Goal: Task Accomplishment & Management: Complete application form

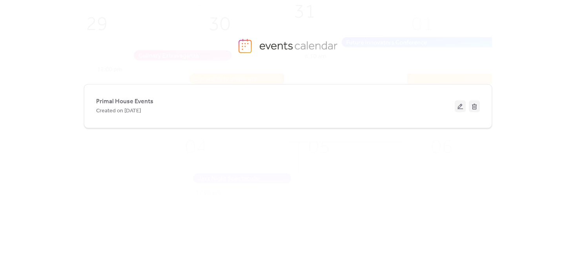
click at [461, 106] on button at bounding box center [460, 106] width 11 height 12
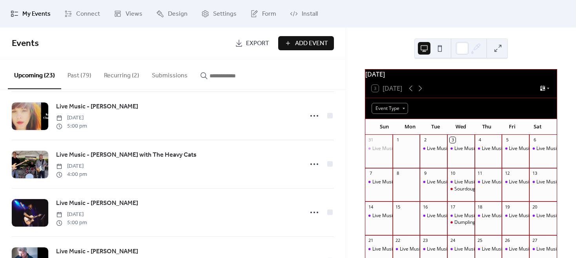
scroll to position [746, 0]
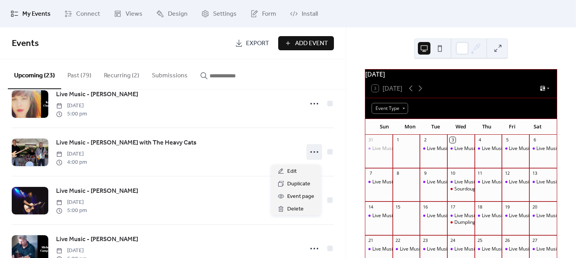
click at [314, 153] on circle at bounding box center [315, 152] width 2 height 2
click at [292, 173] on span "Edit" at bounding box center [291, 171] width 9 height 9
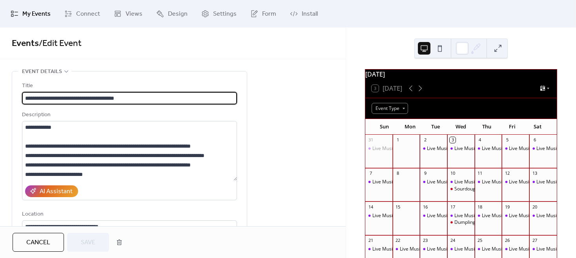
drag, startPoint x: 93, startPoint y: 99, endPoint x: 53, endPoint y: 98, distance: 40.8
click at [53, 98] on input "**********" at bounding box center [129, 98] width 215 height 13
drag, startPoint x: 62, startPoint y: 96, endPoint x: 56, endPoint y: 97, distance: 6.0
click at [56, 97] on input "**********" at bounding box center [129, 98] width 215 height 13
type input "**********"
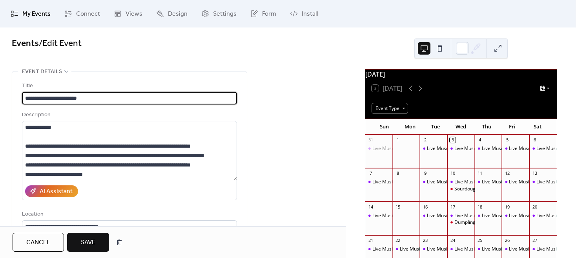
click at [93, 241] on span "Save" at bounding box center [88, 242] width 15 height 9
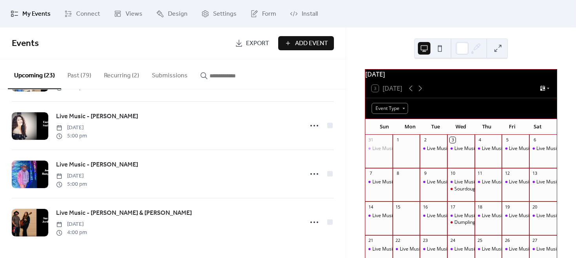
scroll to position [970, 0]
click at [420, 93] on icon at bounding box center [420, 88] width 9 height 9
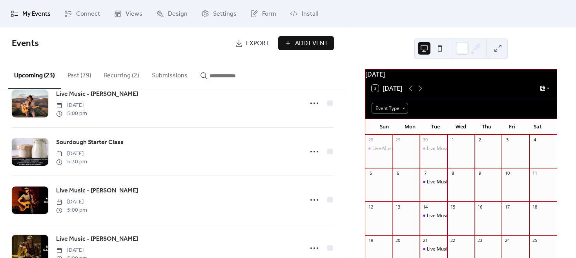
scroll to position [0, 0]
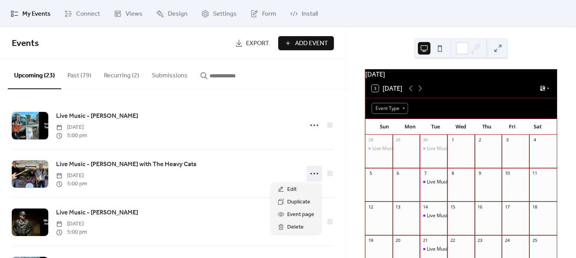
click at [313, 174] on icon at bounding box center [314, 173] width 13 height 13
click at [303, 186] on div "Edit" at bounding box center [296, 189] width 49 height 13
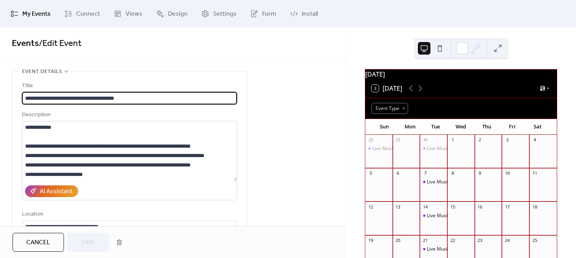
drag, startPoint x: 102, startPoint y: 96, endPoint x: 54, endPoint y: 96, distance: 47.9
click at [54, 96] on input "**********" at bounding box center [129, 98] width 215 height 13
type input "**********"
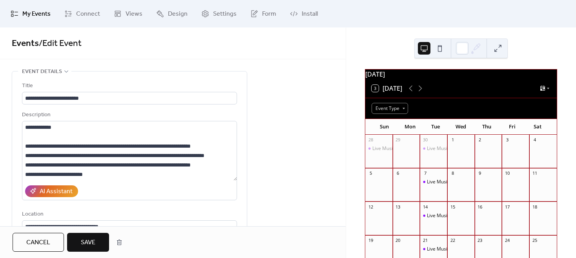
click at [94, 239] on span "Save" at bounding box center [88, 242] width 15 height 9
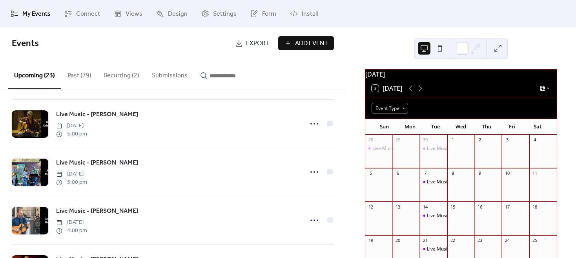
scroll to position [432, 0]
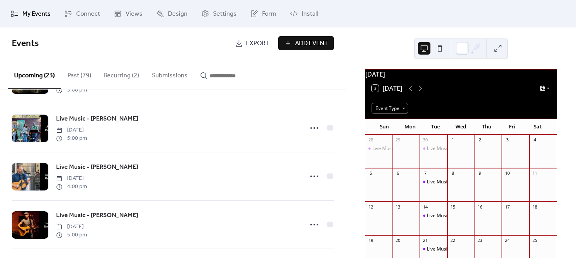
click at [311, 179] on icon at bounding box center [314, 176] width 13 height 13
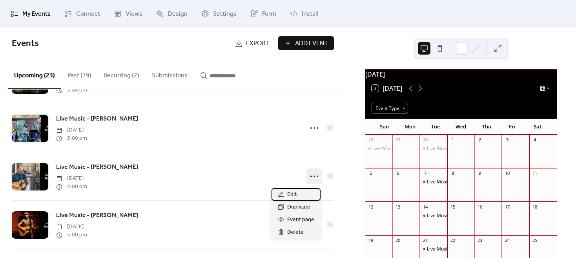
click at [296, 193] on span "Edit" at bounding box center [291, 194] width 9 height 9
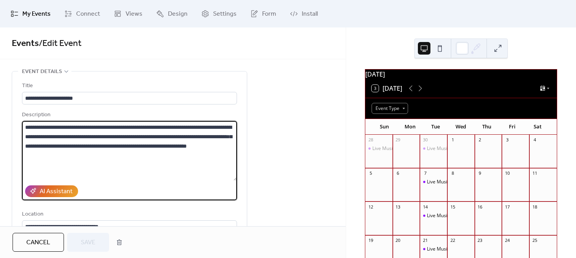
drag, startPoint x: 42, startPoint y: 129, endPoint x: 14, endPoint y: 118, distance: 29.6
click at [14, 118] on div "**********" at bounding box center [129, 178] width 235 height 215
paste textarea "**********"
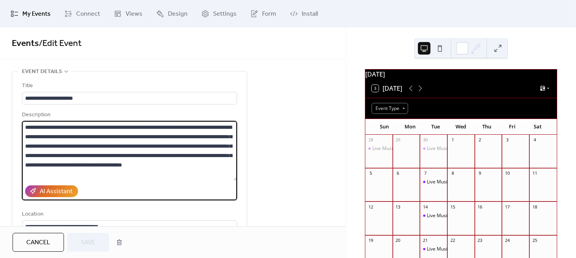
scroll to position [18, 0]
type textarea "**********"
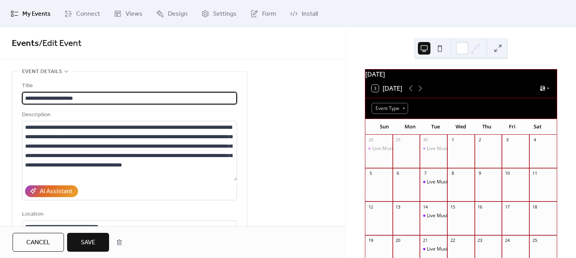
drag, startPoint x: 80, startPoint y: 97, endPoint x: 54, endPoint y: 97, distance: 25.9
click at [54, 97] on input "**********" at bounding box center [129, 98] width 215 height 13
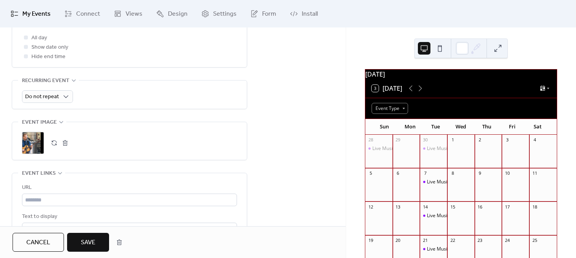
scroll to position [353, 0]
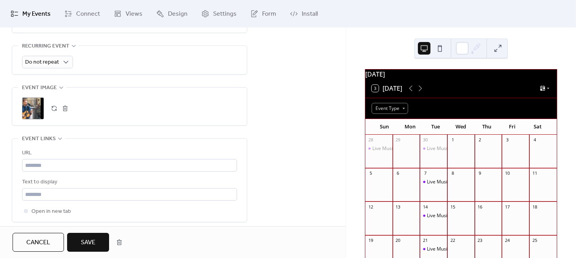
type input "**********"
click at [64, 110] on button "button" at bounding box center [65, 108] width 11 height 11
click at [36, 107] on icon at bounding box center [33, 108] width 13 height 13
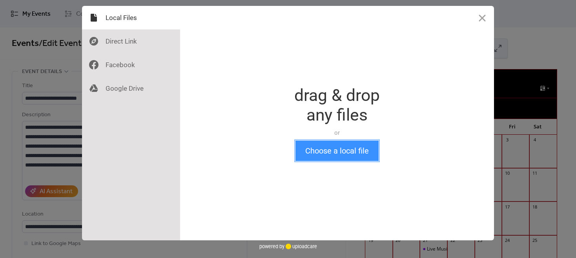
click at [327, 151] on button "Choose a local file" at bounding box center [337, 151] width 83 height 20
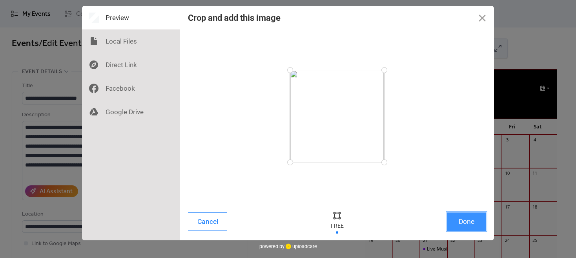
click at [466, 221] on button "Done" at bounding box center [466, 221] width 39 height 18
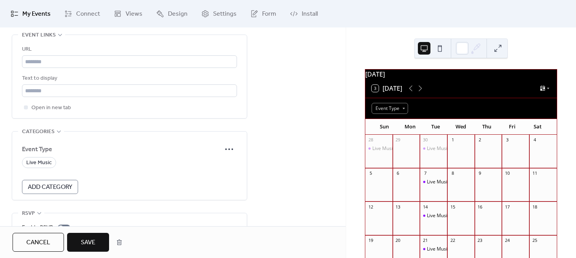
scroll to position [497, 0]
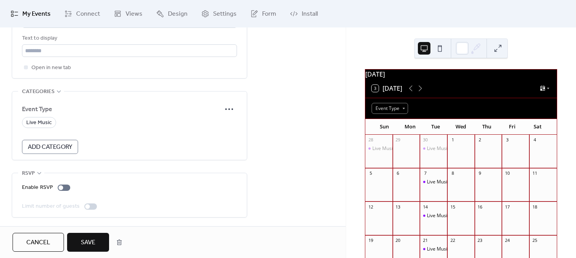
click at [89, 238] on span "Save" at bounding box center [88, 242] width 15 height 9
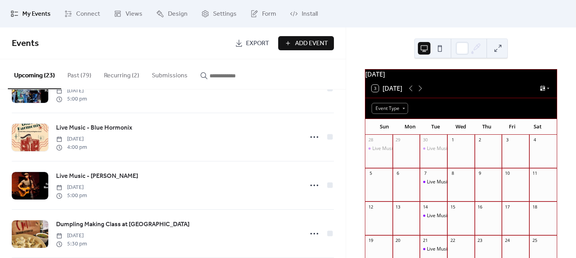
scroll to position [510, 0]
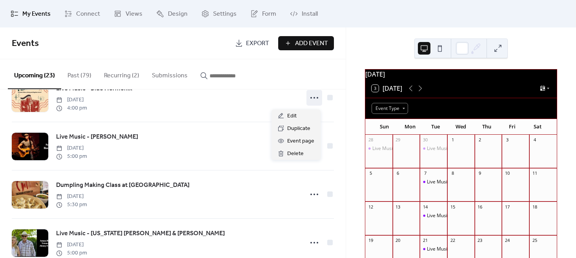
click at [308, 100] on icon at bounding box center [314, 97] width 13 height 13
click at [303, 113] on div "Edit" at bounding box center [296, 116] width 49 height 13
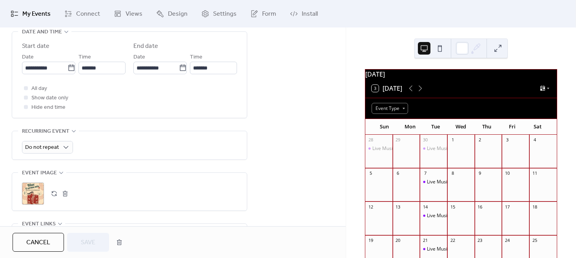
scroll to position [314, 0]
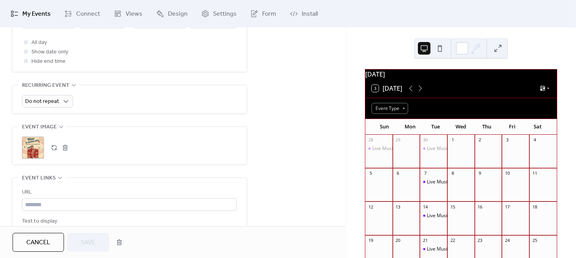
click at [34, 143] on div ";" at bounding box center [33, 148] width 22 height 22
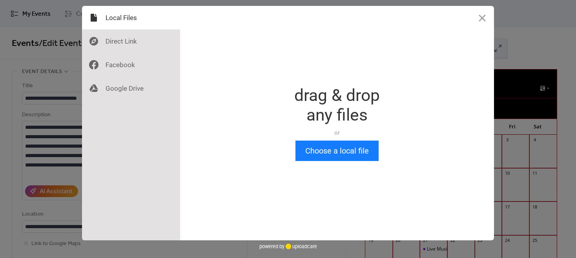
scroll to position [0, 0]
click at [348, 152] on button "Choose a local file" at bounding box center [337, 151] width 83 height 20
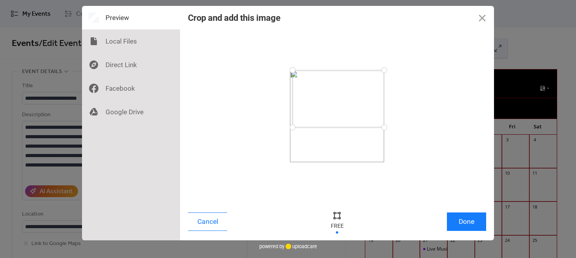
drag, startPoint x: 291, startPoint y: 162, endPoint x: 292, endPoint y: 128, distance: 34.2
click at [292, 128] on div at bounding box center [293, 128] width 14 height 14
click at [470, 221] on button "Done" at bounding box center [466, 221] width 39 height 18
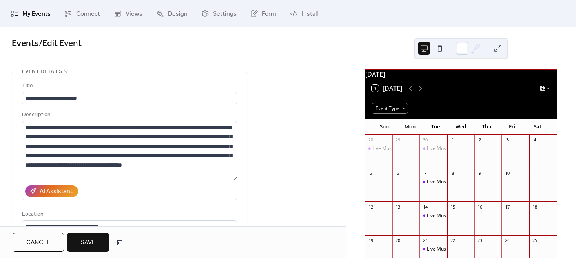
click at [91, 242] on span "Save" at bounding box center [88, 242] width 15 height 9
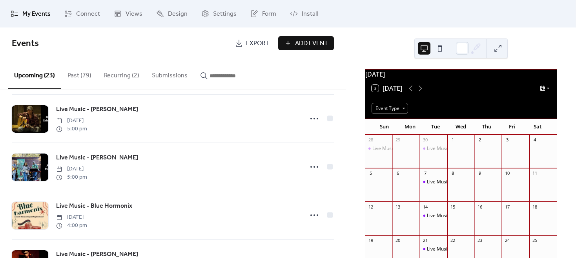
scroll to position [432, 0]
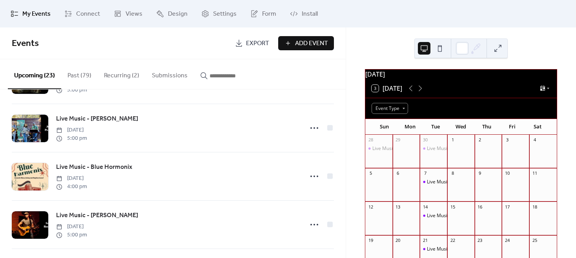
click at [313, 178] on icon at bounding box center [314, 176] width 13 height 13
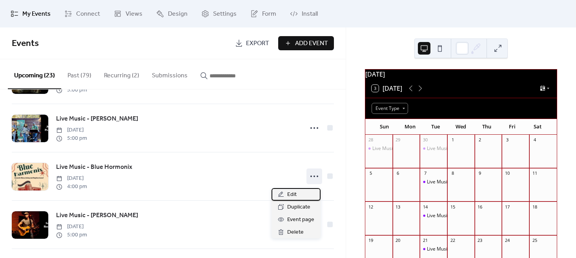
click at [300, 192] on div "Edit" at bounding box center [296, 194] width 49 height 13
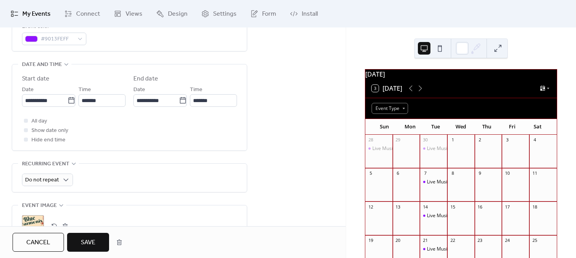
scroll to position [314, 0]
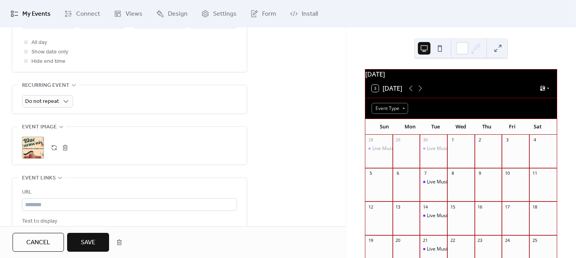
type input "**********"
click at [32, 146] on div ";" at bounding box center [33, 148] width 22 height 22
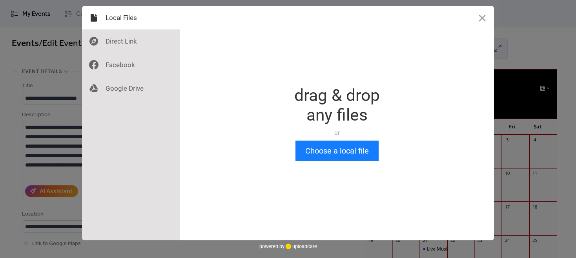
scroll to position [0, 0]
click at [342, 151] on button "Choose a local file" at bounding box center [337, 151] width 83 height 20
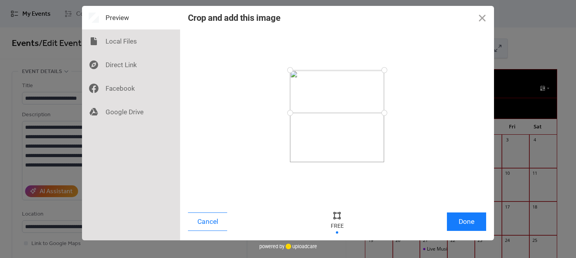
drag, startPoint x: 292, startPoint y: 160, endPoint x: 288, endPoint y: 113, distance: 47.3
click at [288, 113] on div at bounding box center [290, 113] width 14 height 14
click at [469, 221] on button "Done" at bounding box center [466, 221] width 39 height 18
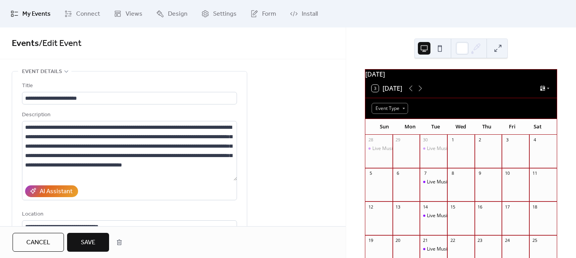
click at [90, 249] on button "Save" at bounding box center [88, 242] width 42 height 19
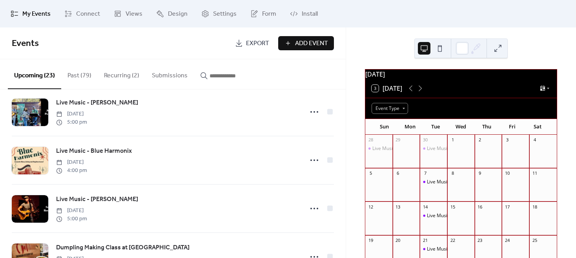
scroll to position [471, 0]
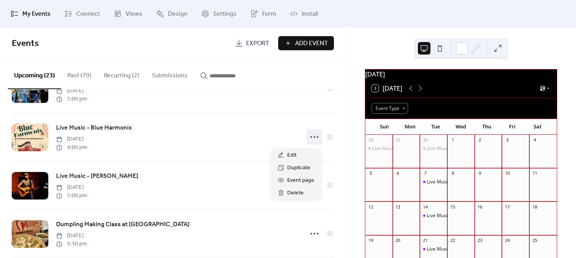
click at [311, 138] on circle at bounding box center [312, 137] width 2 height 2
click at [296, 153] on span "Edit" at bounding box center [291, 155] width 9 height 9
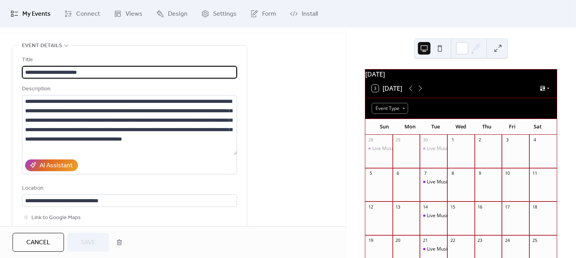
scroll to position [39, 0]
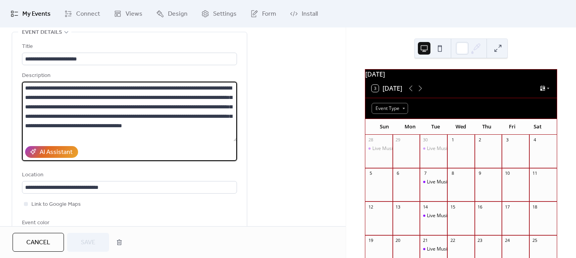
drag, startPoint x: 102, startPoint y: 126, endPoint x: 117, endPoint y: 132, distance: 16.9
click at [117, 132] on textarea "**********" at bounding box center [129, 112] width 215 height 60
click at [122, 135] on textarea "**********" at bounding box center [129, 112] width 215 height 60
click at [124, 143] on div "AI Assistant" at bounding box center [129, 152] width 215 height 18
drag, startPoint x: 228, startPoint y: 124, endPoint x: 99, endPoint y: 123, distance: 128.8
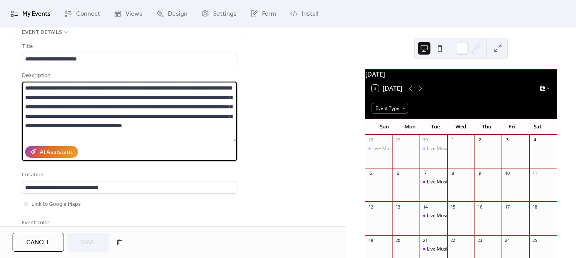
click at [99, 123] on textarea "**********" at bounding box center [129, 112] width 215 height 60
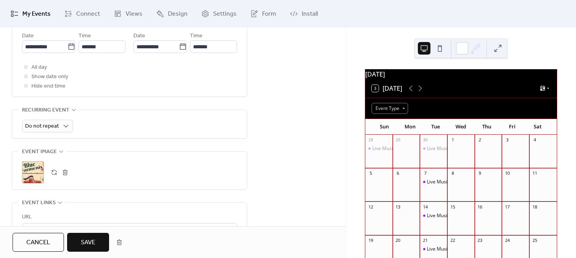
scroll to position [314, 0]
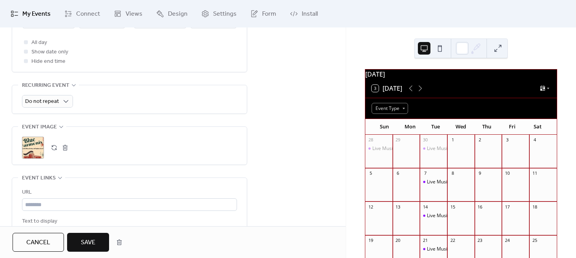
type textarea "**********"
click at [40, 148] on div ";" at bounding box center [33, 148] width 22 height 22
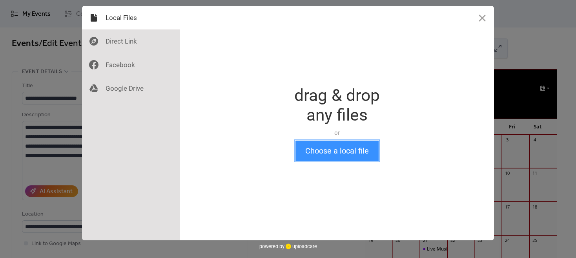
click at [331, 149] on button "Choose a local file" at bounding box center [337, 151] width 83 height 20
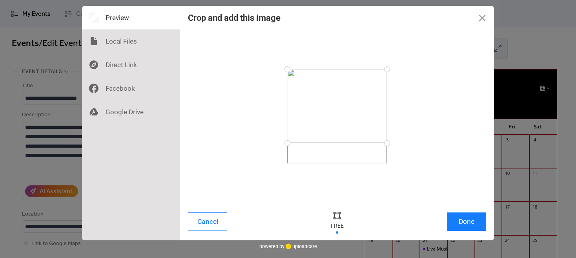
drag, startPoint x: 389, startPoint y: 164, endPoint x: 391, endPoint y: 143, distance: 20.9
click at [391, 143] on div at bounding box center [387, 143] width 14 height 14
drag, startPoint x: 386, startPoint y: 69, endPoint x: 387, endPoint y: 76, distance: 6.7
click at [387, 76] on div at bounding box center [387, 76] width 14 height 14
click at [467, 221] on button "Done" at bounding box center [466, 221] width 39 height 18
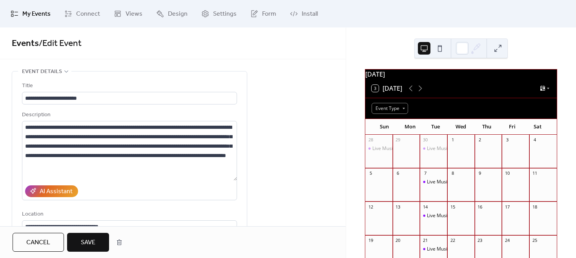
click at [93, 243] on span "Save" at bounding box center [88, 242] width 15 height 9
